Goal: Task Accomplishment & Management: Use online tool/utility

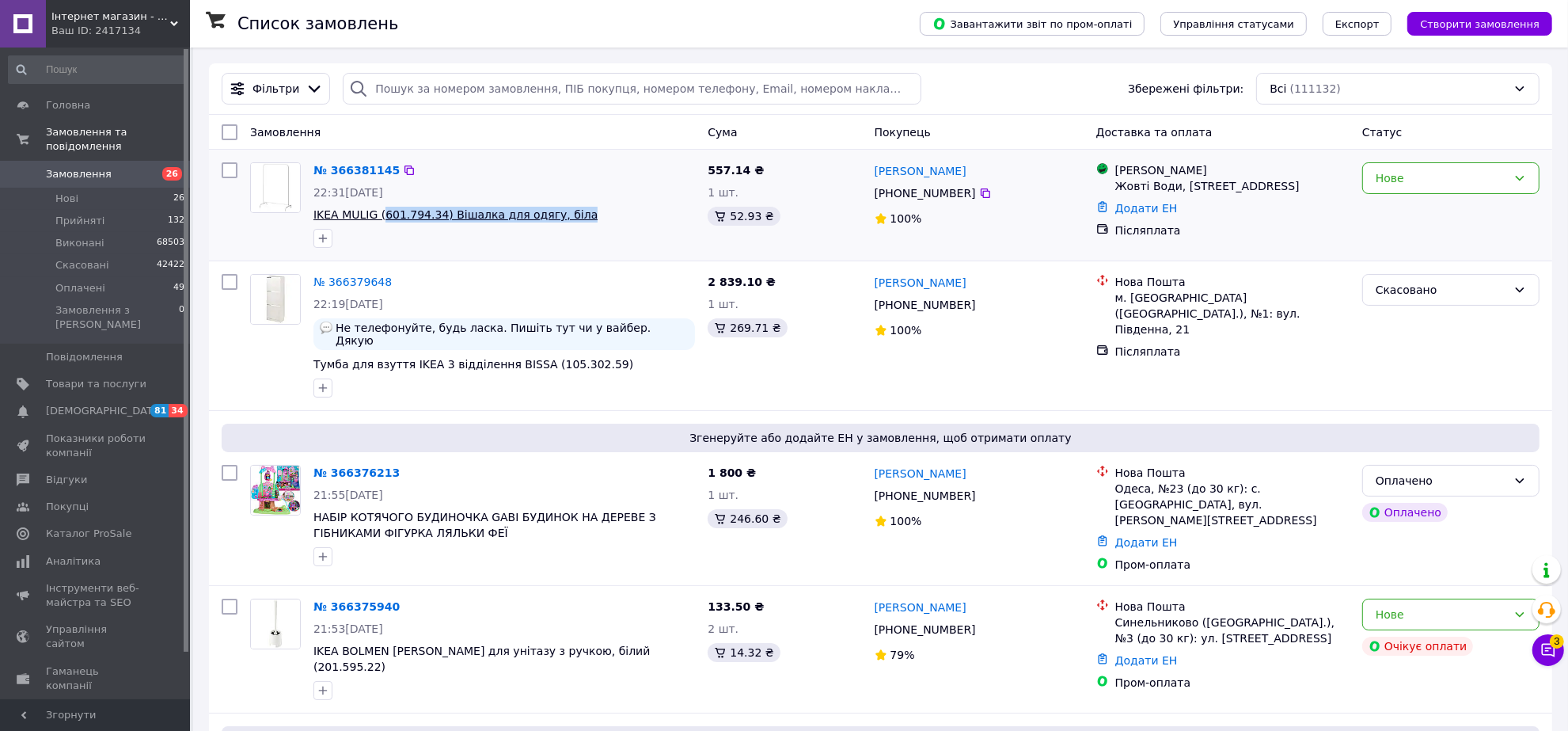
drag, startPoint x: 600, startPoint y: 227, endPoint x: 377, endPoint y: 216, distance: 223.3
click at [377, 216] on div "№ 366381145 22:31[DATE] IKEA MULIG (601.794.34) Вішалка для одягу, біла" at bounding box center [504, 204] width 394 height 98
copy div "601.794.34) Вішалка для одягу, [GEOGRAPHIC_DATA]"
click at [293, 77] on div "Фільтри" at bounding box center [276, 88] width 109 height 31
click at [283, 90] on span "Фільтри" at bounding box center [275, 88] width 47 height 16
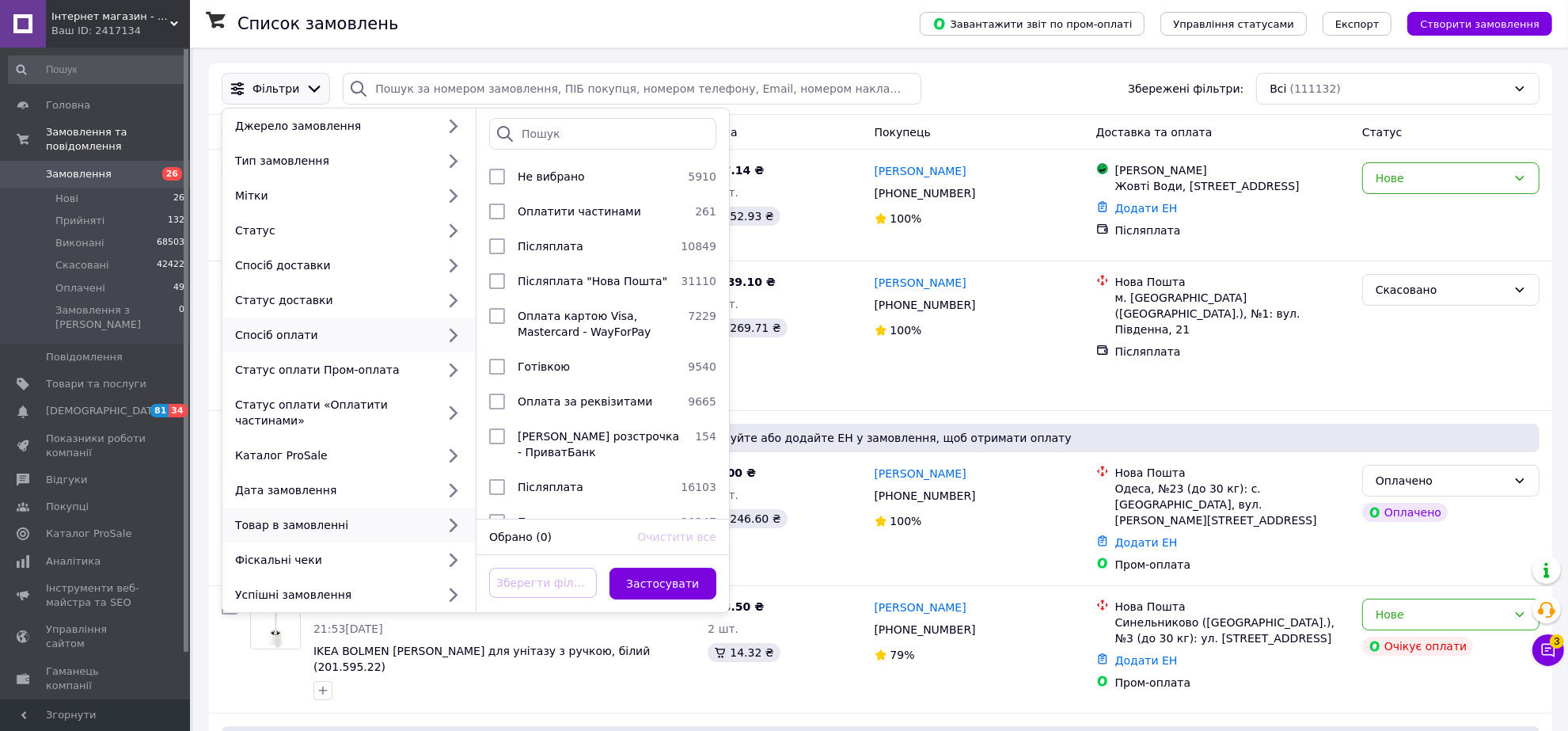
click at [420, 517] on div "Товар в замовленні" at bounding box center [333, 524] width 208 height 16
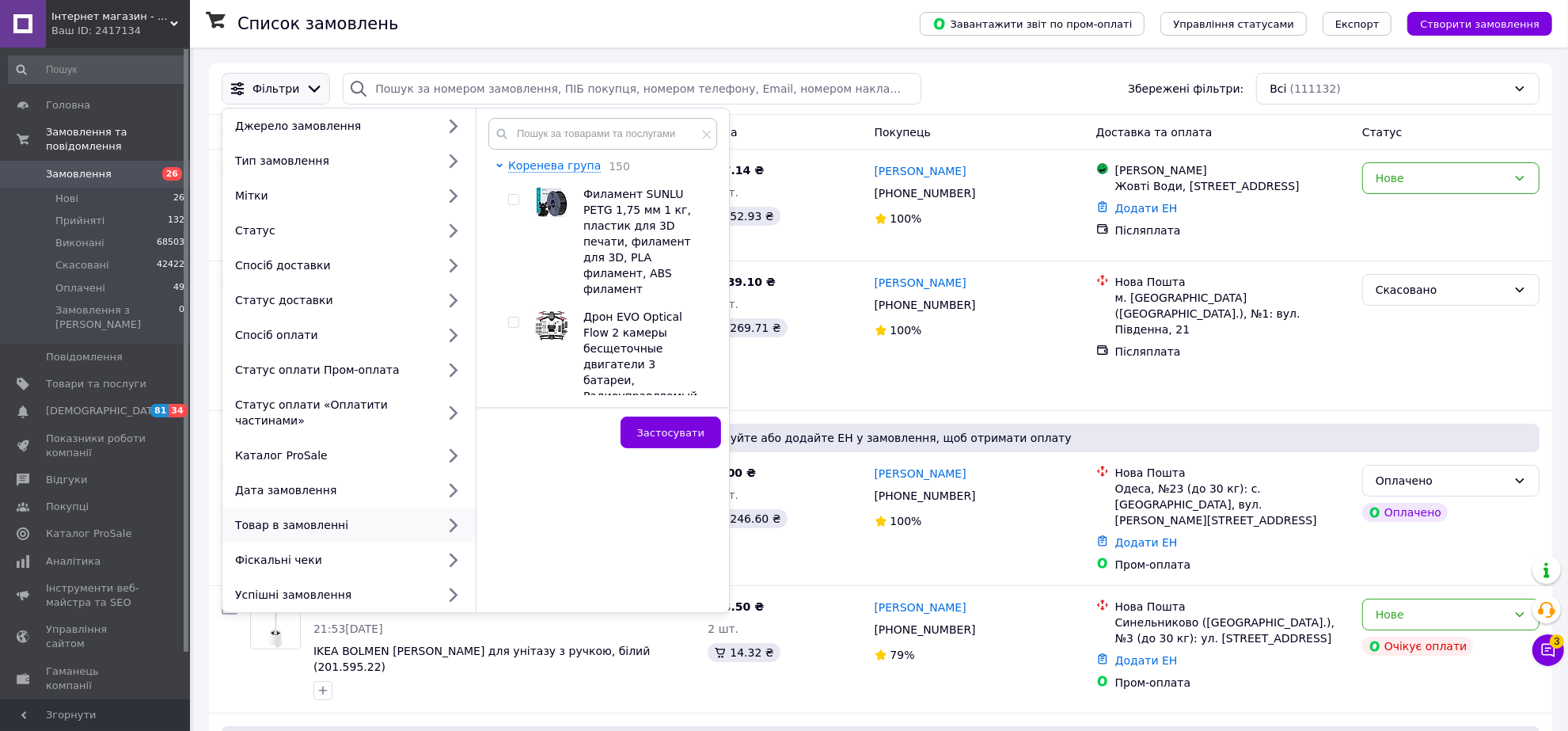
drag, startPoint x: 659, startPoint y: 157, endPoint x: 659, endPoint y: 145, distance: 12.0
click at [659, 155] on div "Коренева група 150 Филамент SUNLU PETG 1,75 мм 1 кг, пластик для 3D печати, фил…" at bounding box center [603, 256] width 229 height 277
click at [659, 143] on input "text" at bounding box center [603, 134] width 229 height 31
paste input "601.794.34) Вішалка для одягу, [GEOGRAPHIC_DATA]"
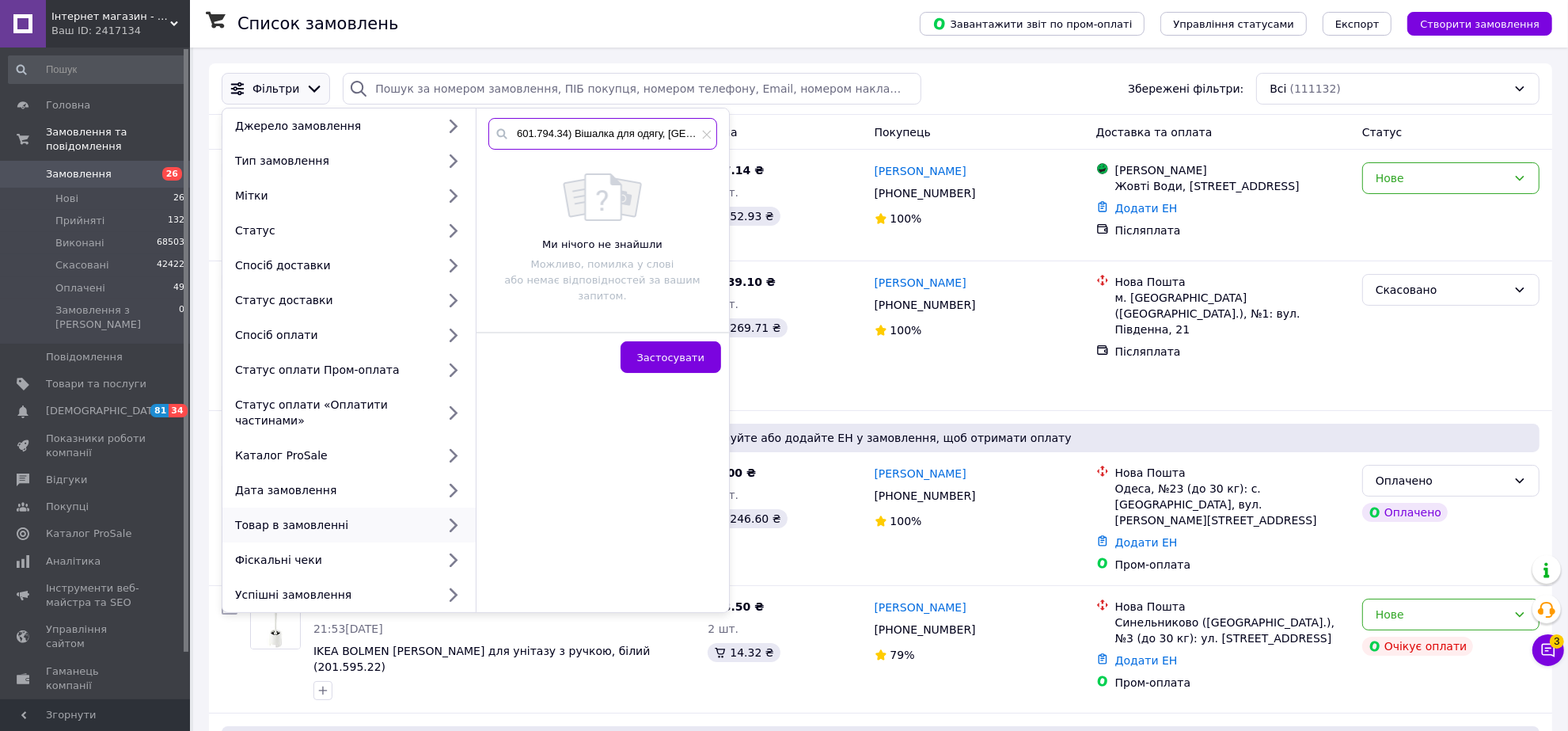
type input "601.794.34) Вішалка для одягу, [GEOGRAPHIC_DATA]"
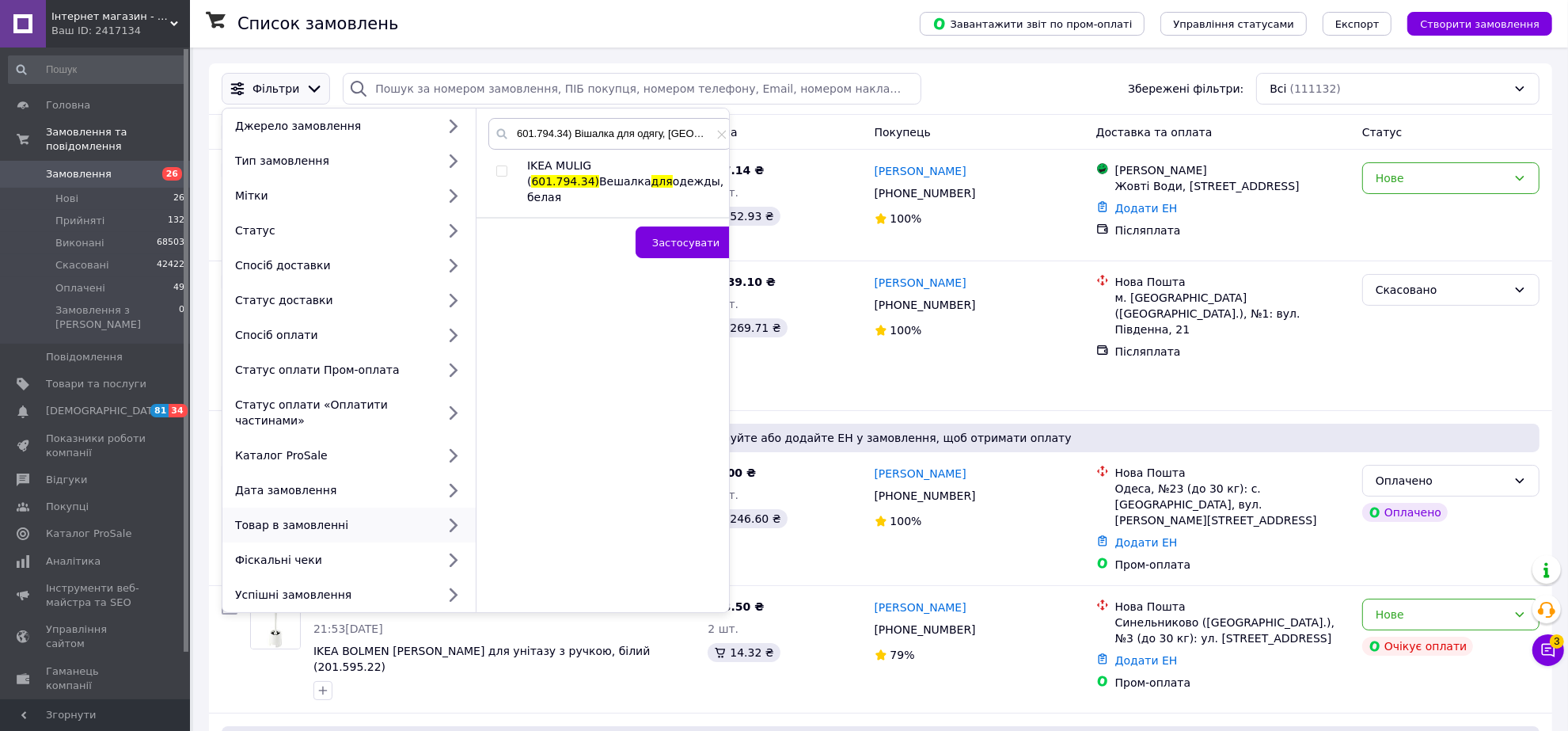
click at [508, 172] on span at bounding box center [501, 171] width 11 height 11
click at [507, 172] on input "checkbox" at bounding box center [501, 171] width 10 height 10
checkbox input "true"
click at [671, 233] on button "Застосувати" at bounding box center [686, 242] width 101 height 31
